Goal: Complete application form

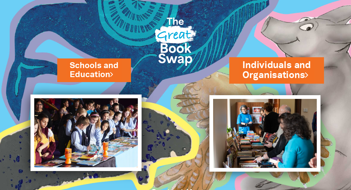
click at [265, 74] on link "Individuals and Organisations" at bounding box center [277, 70] width 69 height 23
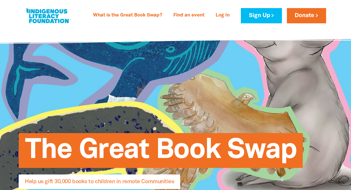
select select "AU"
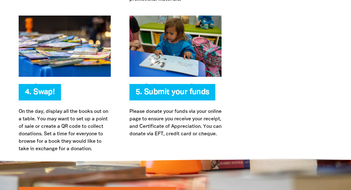
scroll to position [1464, 0]
